Goal: Task Accomplishment & Management: Manage account settings

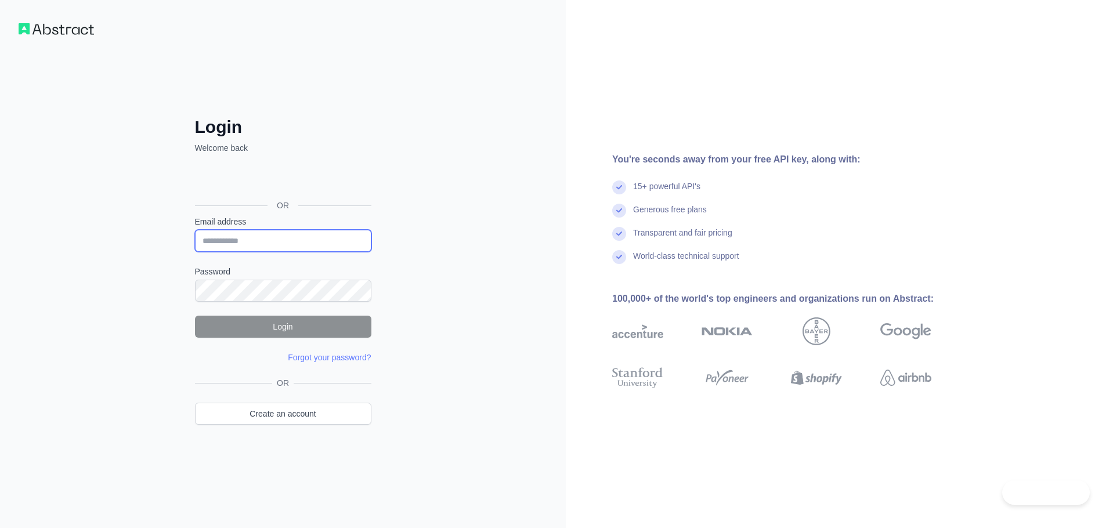
type input "**********"
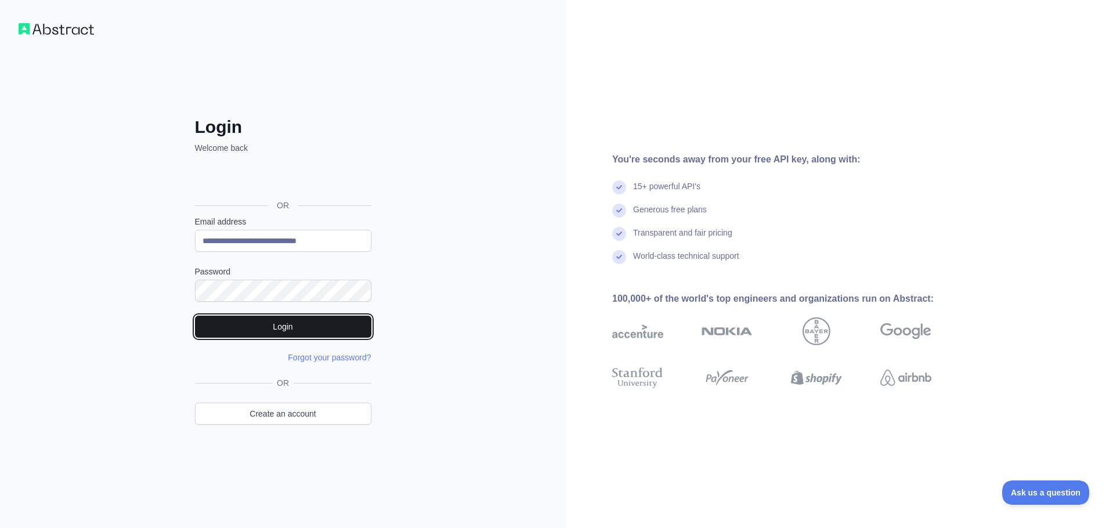
click at [280, 324] on button "Login" at bounding box center [283, 327] width 176 height 22
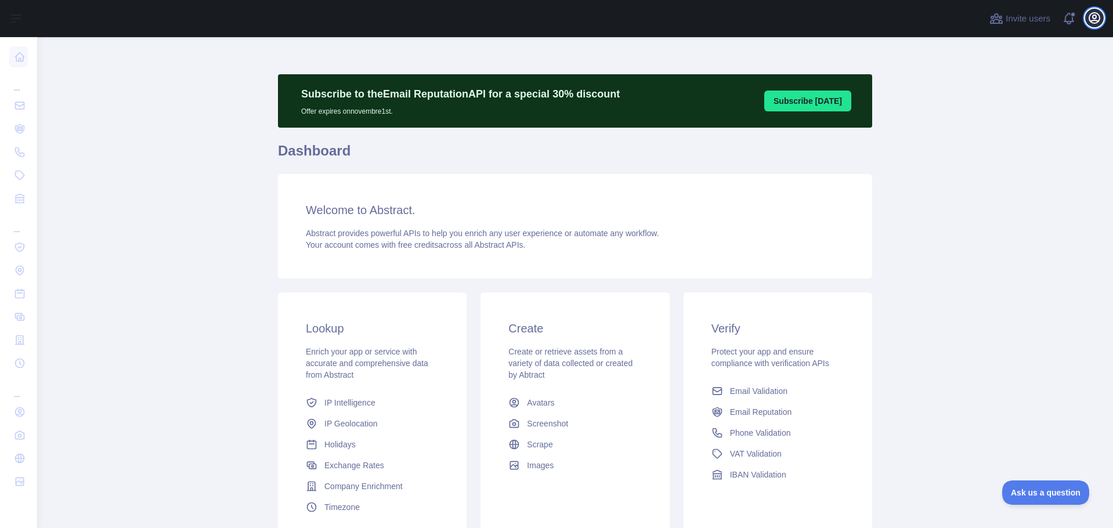
click at [1093, 23] on icon "button" at bounding box center [1095, 18] width 10 height 10
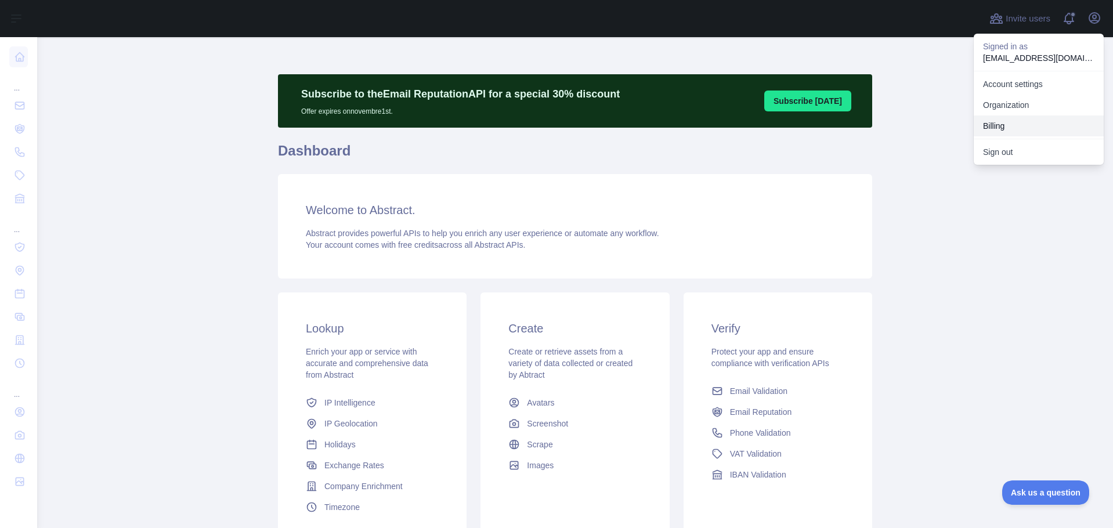
click at [1024, 122] on button "Billing" at bounding box center [1039, 126] width 130 height 21
